Goal: Transaction & Acquisition: Purchase product/service

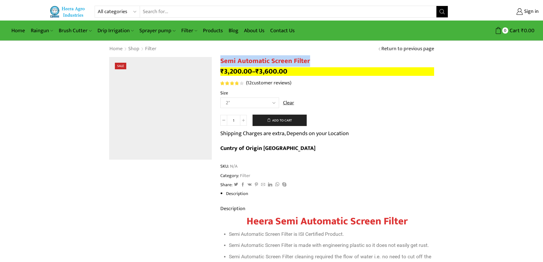
drag, startPoint x: 310, startPoint y: 60, endPoint x: 220, endPoint y: 63, distance: 89.8
click at [220, 63] on h1 "Semi Automatic Screen Filter" at bounding box center [327, 61] width 214 height 8
copy h1 "Semi Automatic Screen Filter"
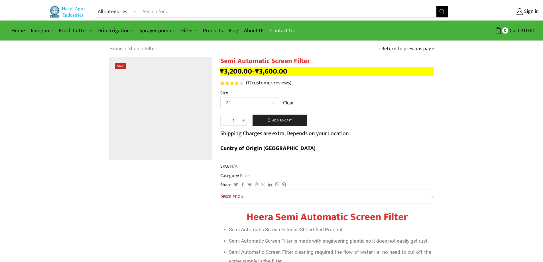
click at [291, 30] on link "Contact Us" at bounding box center [282, 30] width 30 height 13
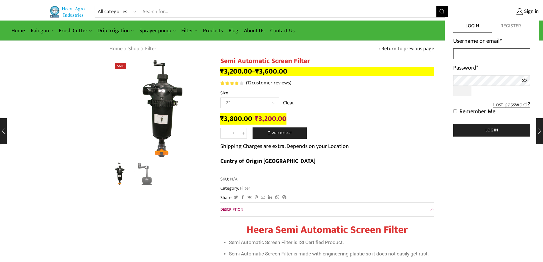
click at [465, 54] on input "Username or email *" at bounding box center [491, 53] width 77 height 11
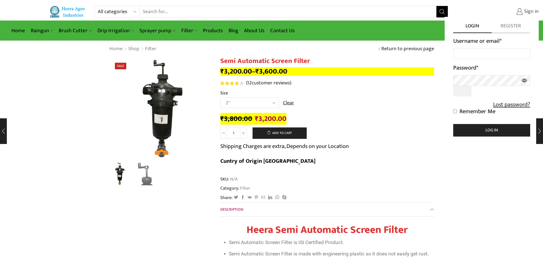
click at [528, 15] on span "Sign in" at bounding box center [531, 11] width 16 height 7
click at [477, 49] on input "Username or email *" at bounding box center [491, 53] width 77 height 11
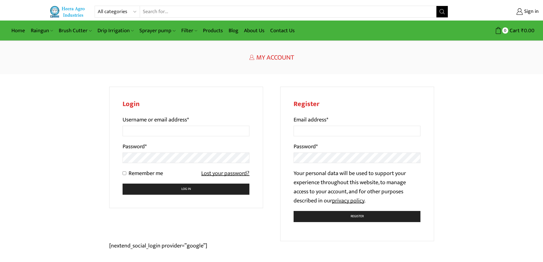
type input "dphadatare@gmail.com"
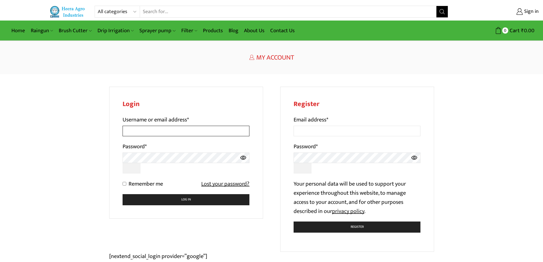
drag, startPoint x: 0, startPoint y: 0, endPoint x: 146, endPoint y: 128, distance: 194.1
click at [146, 128] on input "Username or email address *" at bounding box center [186, 131] width 127 height 11
click at [304, 131] on input "Email address *" at bounding box center [357, 131] width 127 height 11
type input "dphadatare@gmail.com"
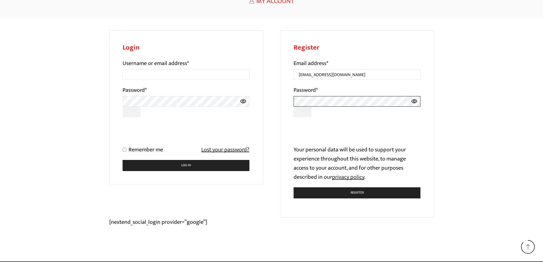
scroll to position [57, 0]
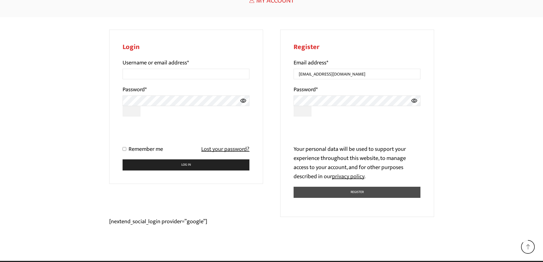
click at [335, 190] on button "Register" at bounding box center [357, 192] width 127 height 11
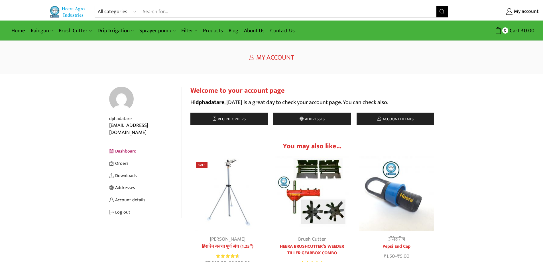
click at [156, 9] on input "Search input" at bounding box center [288, 11] width 297 height 11
type input "screen filter"
click at [436, 6] on button "Search" at bounding box center [441, 11] width 11 height 11
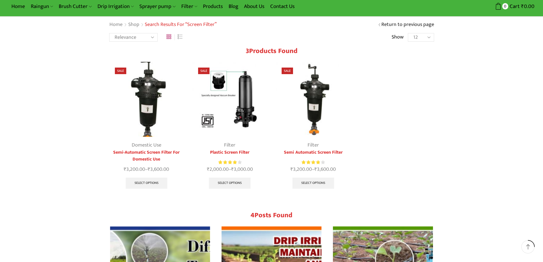
scroll to position [57, 0]
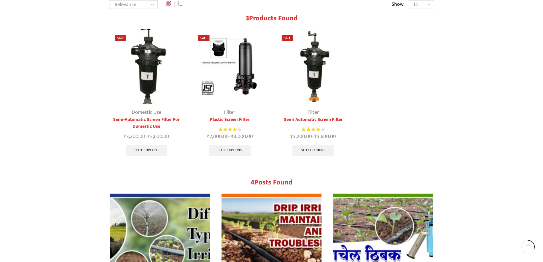
click at [144, 119] on link "Semi-Automatic Screen Filter For Domestic Use" at bounding box center [146, 123] width 75 height 14
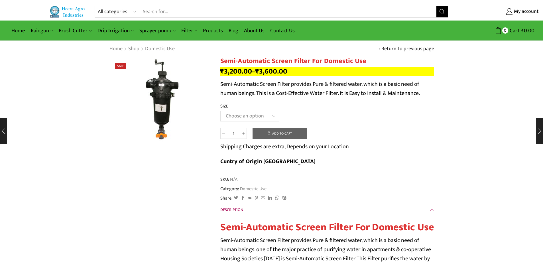
click at [258, 112] on select "Choose an option 2'' 2.5'' 3''" at bounding box center [249, 116] width 59 height 11
click at [220, 111] on select "Choose an option 2'' 2.5'' 3''" at bounding box center [249, 116] width 59 height 11
select select "2''"
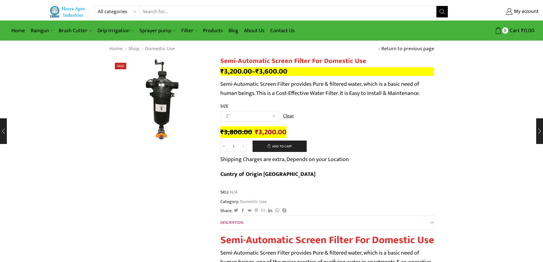
click at [241, 144] on span at bounding box center [243, 146] width 7 height 11
type input "2"
click at [283, 148] on button "Add to cart" at bounding box center [279, 145] width 54 height 11
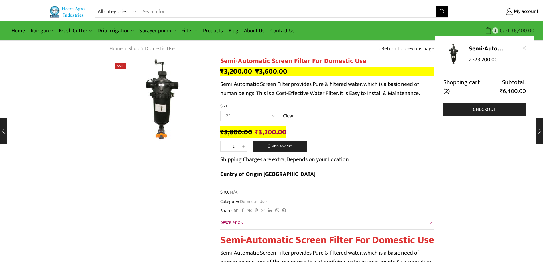
click at [507, 29] on span "Cart" at bounding box center [503, 31] width 11 height 8
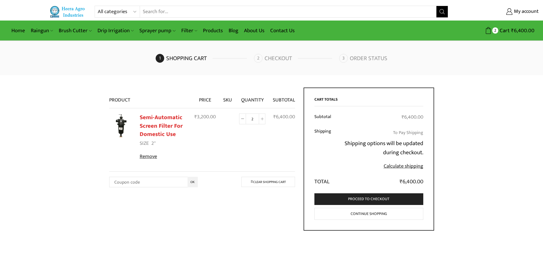
click at [254, 131] on td "Semi-Automatic Screen Filter For Domestic Use quantity 2" at bounding box center [252, 136] width 34 height 56
click at [253, 119] on input "2" at bounding box center [252, 118] width 13 height 11
drag, startPoint x: 251, startPoint y: 118, endPoint x: 254, endPoint y: 120, distance: 3.7
click at [254, 120] on input "2" at bounding box center [252, 118] width 13 height 11
type input "5"
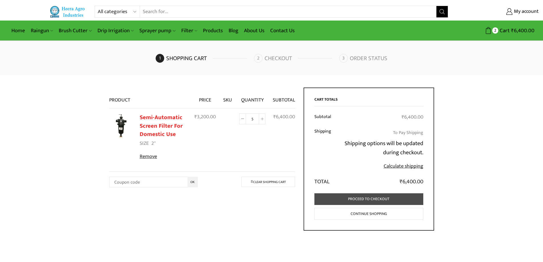
click at [340, 198] on link "Proceed to checkout" at bounding box center [368, 199] width 109 height 12
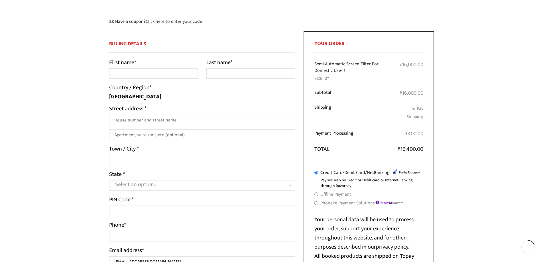
scroll to position [57, 0]
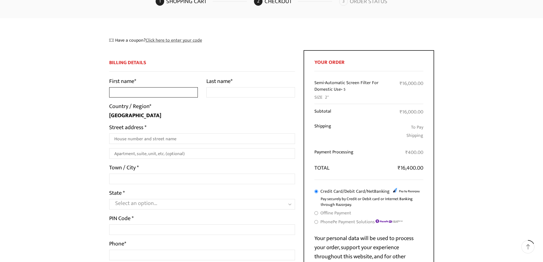
click at [126, 94] on input "First name *" at bounding box center [153, 92] width 89 height 11
type input "Dnyaneshwar"
type input "Phadatare"
type input "Bopgaon ,purandhar"
type input "Bopgaon"
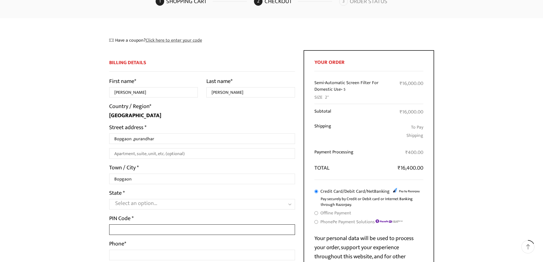
type input "412301"
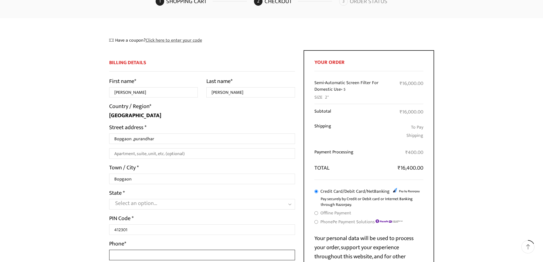
type input "[PHONE_NUMBER]"
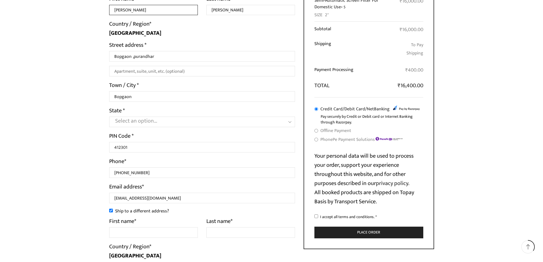
scroll to position [142, 0]
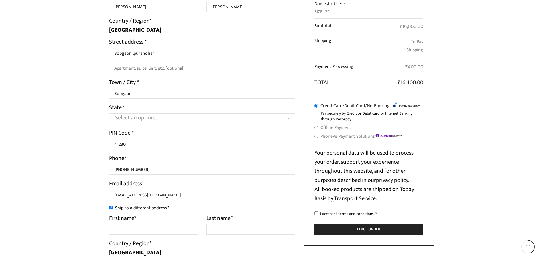
click at [124, 121] on span "Select an option…" at bounding box center [136, 118] width 42 height 10
type input "m"
select select "MH"
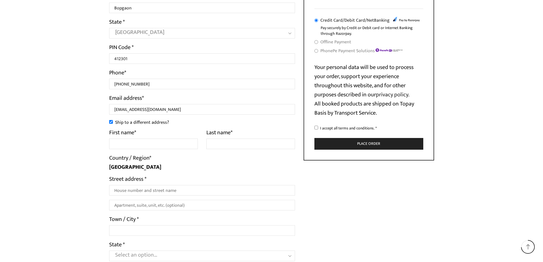
scroll to position [256, 0]
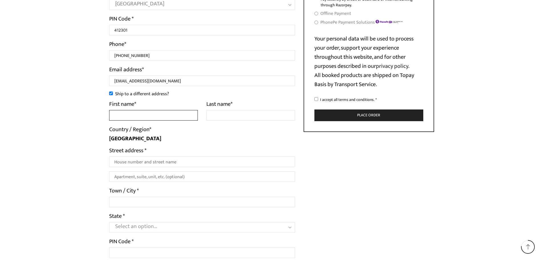
click at [118, 115] on input "First name *" at bounding box center [153, 115] width 89 height 11
type input "Dnyaneshwar"
type input "Phadatare"
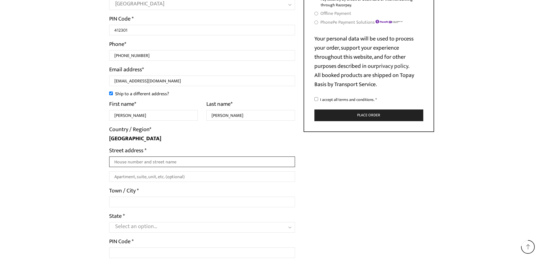
type input "Bopgaon ,purandhar"
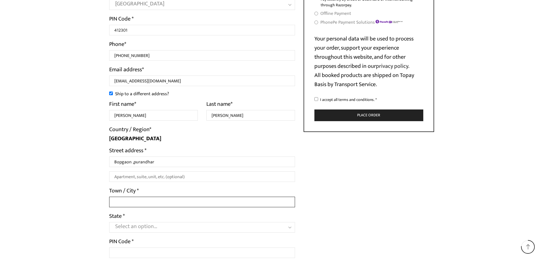
type input "Bopgaon"
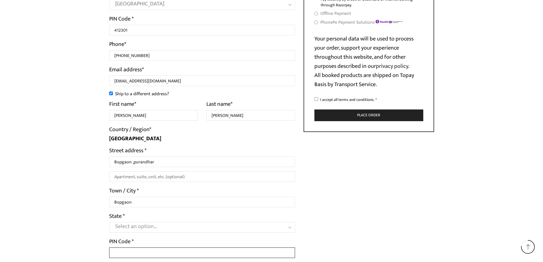
type input "412301"
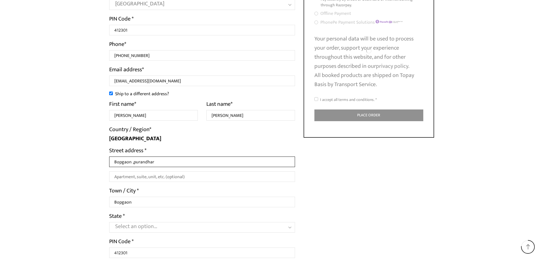
drag, startPoint x: 164, startPoint y: 162, endPoint x: 111, endPoint y: 162, distance: 52.4
click at [115, 160] on input "Bopgaon ,purandhar" at bounding box center [202, 161] width 186 height 11
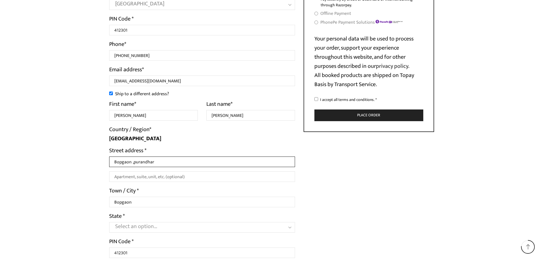
click at [114, 163] on input "Bopgaon ,purandhar" at bounding box center [202, 161] width 186 height 11
type input "[PERSON_NAME] Society, Saswad, Tahsil Purandar Pune"
click at [119, 175] on input "Apartment, suite, unit, etc. (optional)" at bounding box center [202, 176] width 186 height 11
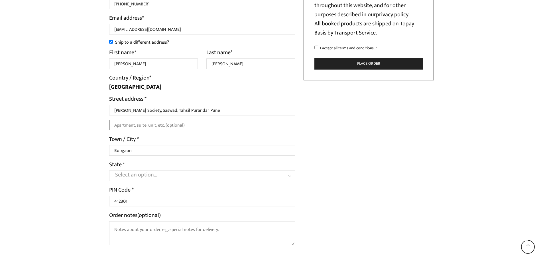
scroll to position [313, 0]
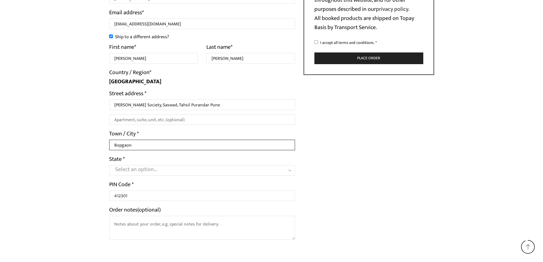
click at [119, 147] on input "Bopgaon" at bounding box center [202, 145] width 186 height 11
click at [120, 144] on input "Bopgaon" at bounding box center [202, 145] width 186 height 11
type input "Saswad"
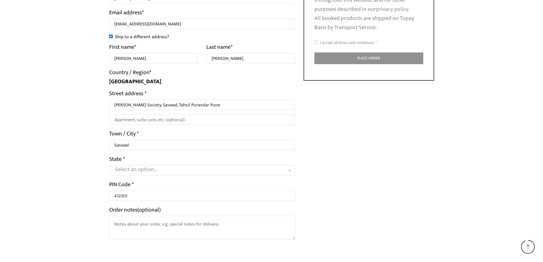
click at [112, 166] on span "Select an option…" at bounding box center [202, 170] width 186 height 11
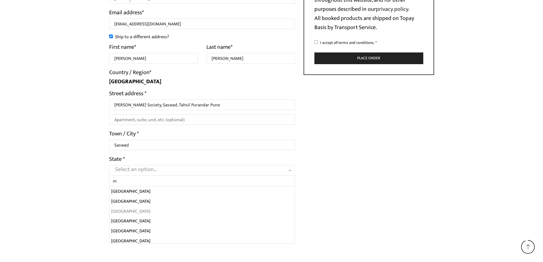
type input "m"
select select "MH"
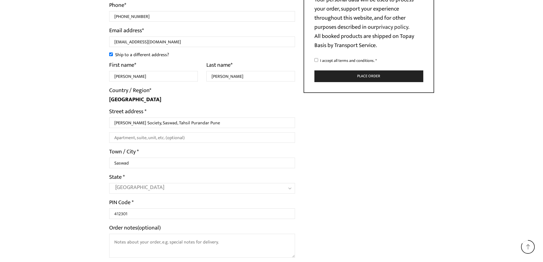
scroll to position [336, 0]
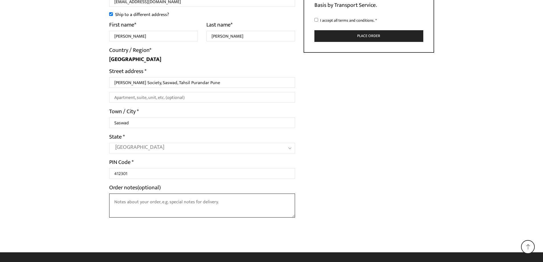
click at [126, 202] on textarea "Order notes (optional)" at bounding box center [202, 206] width 186 height 24
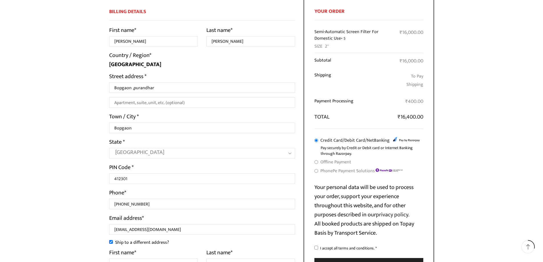
scroll to position [80, 0]
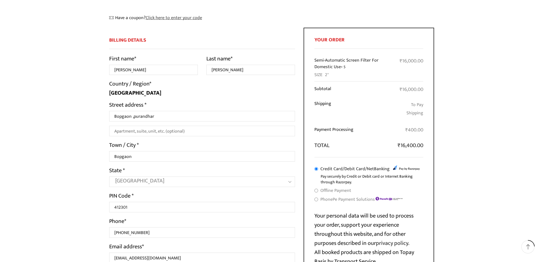
type textarea "GST No ; 27AANCP7812M1ZR PHADATARE ENVIRO SOLUTIONS PVT LTD"
click at [379, 115] on th "Shipping" at bounding box center [352, 110] width 76 height 26
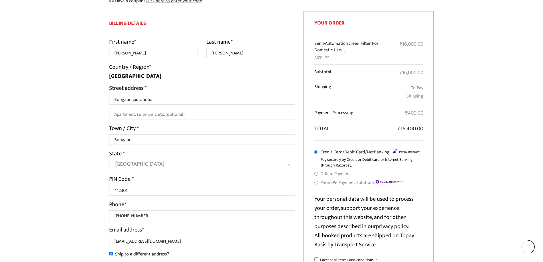
scroll to position [142, 0]
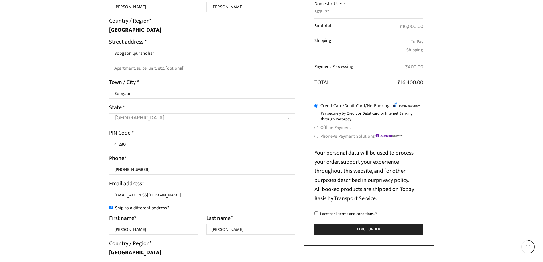
click at [317, 212] on input "I accept all terms and conditions. *" at bounding box center [316, 213] width 4 height 4
checkbox input "true"
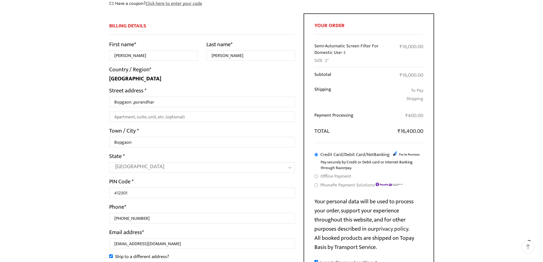
scroll to position [194, 0]
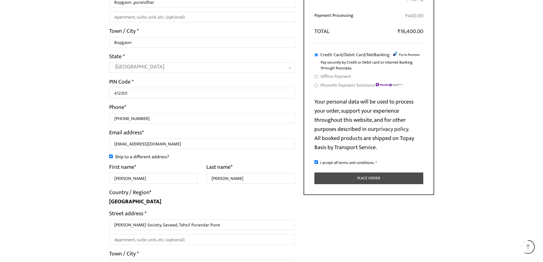
click at [376, 178] on button "Place order" at bounding box center [368, 178] width 109 height 12
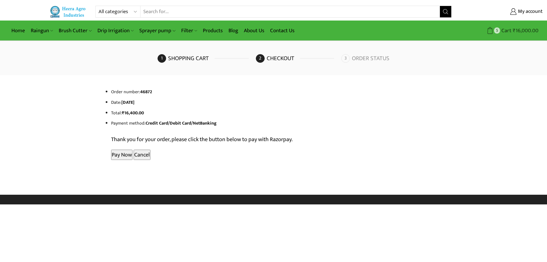
click at [508, 30] on span "Cart" at bounding box center [505, 31] width 11 height 8
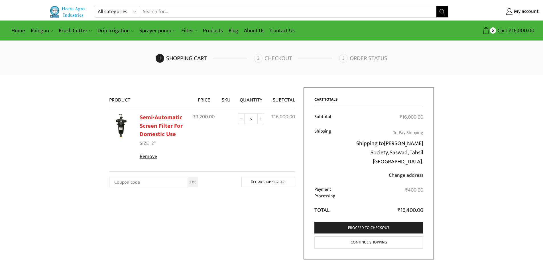
click at [241, 120] on icon at bounding box center [241, 118] width 3 height 3
type input "3"
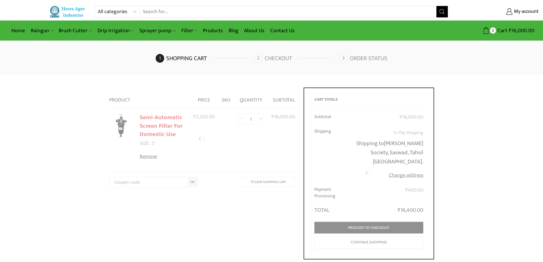
click at [239, 120] on div at bounding box center [202, 138] width 186 height 103
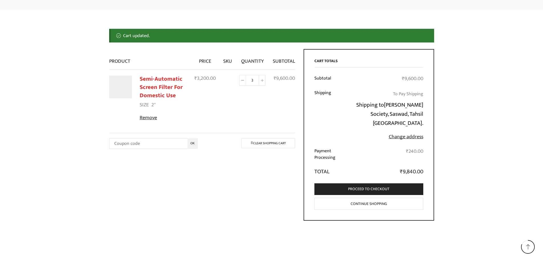
scroll to position [66, 0]
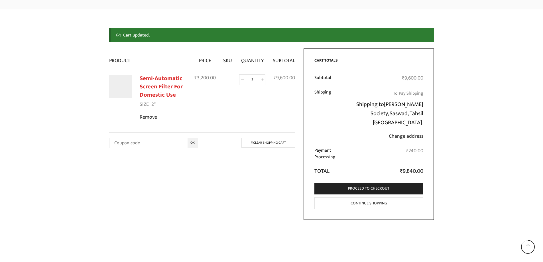
click at [243, 80] on icon at bounding box center [242, 79] width 3 height 3
type input "2"
click at [363, 190] on link "Proceed to checkout" at bounding box center [368, 189] width 109 height 12
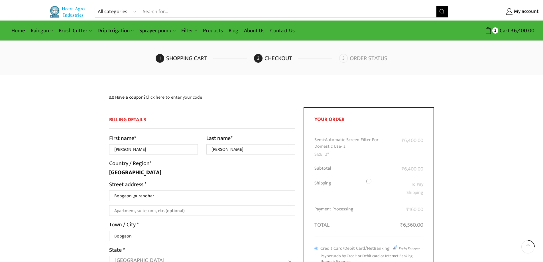
select select "MH"
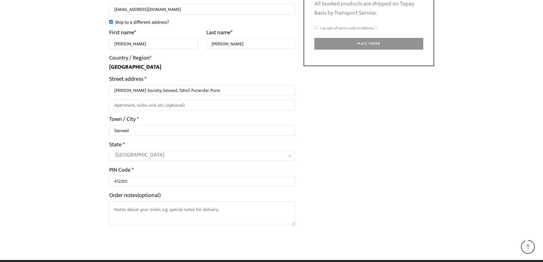
scroll to position [336, 0]
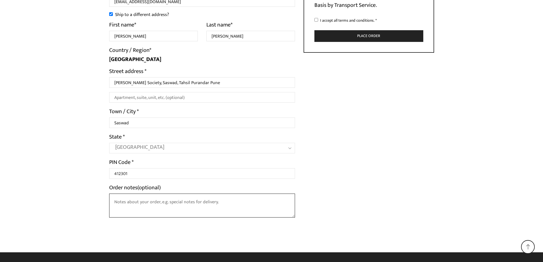
click at [147, 204] on textarea "Order notes (optional)" at bounding box center [202, 206] width 186 height 24
type textarea "PHADATARE ENVIRO SOLUTIONS PVT LTD GST NO : 27AANCP7812M1ZR"
click at [316, 20] on input "I accept all terms and conditions. *" at bounding box center [316, 20] width 4 height 4
checkbox input "true"
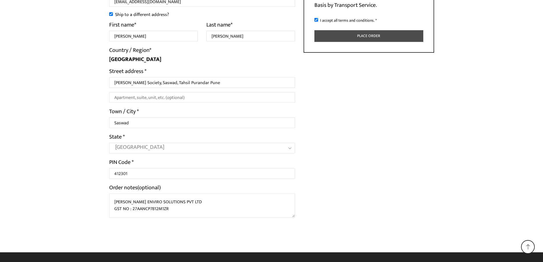
click at [333, 31] on button "Place order" at bounding box center [368, 36] width 109 height 12
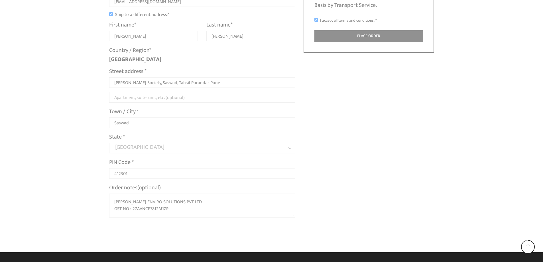
scroll to position [316, 0]
